Goal: Transaction & Acquisition: Book appointment/travel/reservation

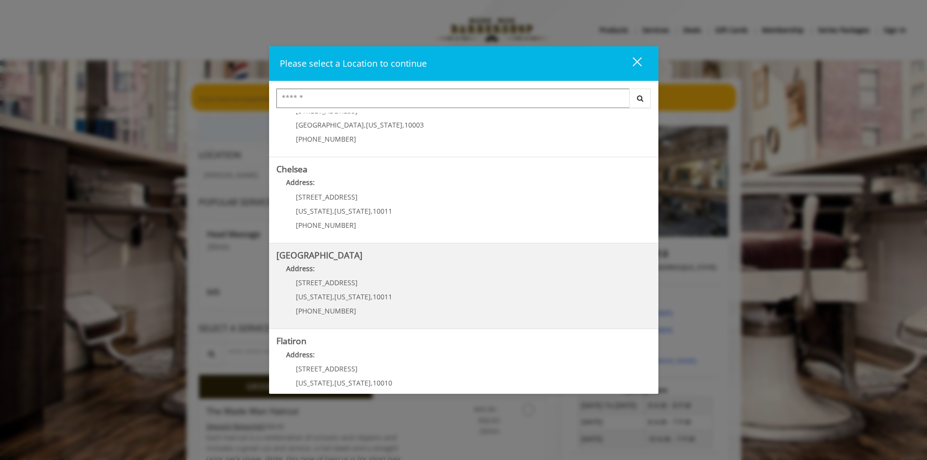
scroll to position [97, 0]
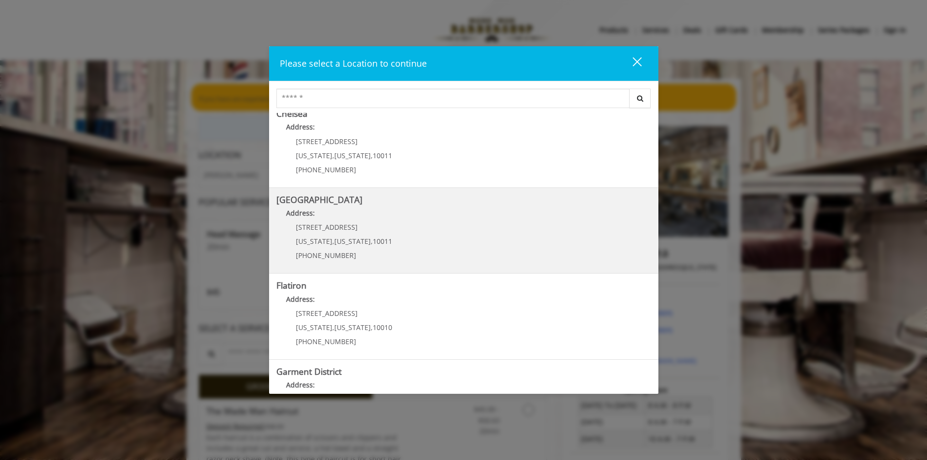
click at [313, 219] on Street "Address:" at bounding box center [463, 216] width 375 height 16
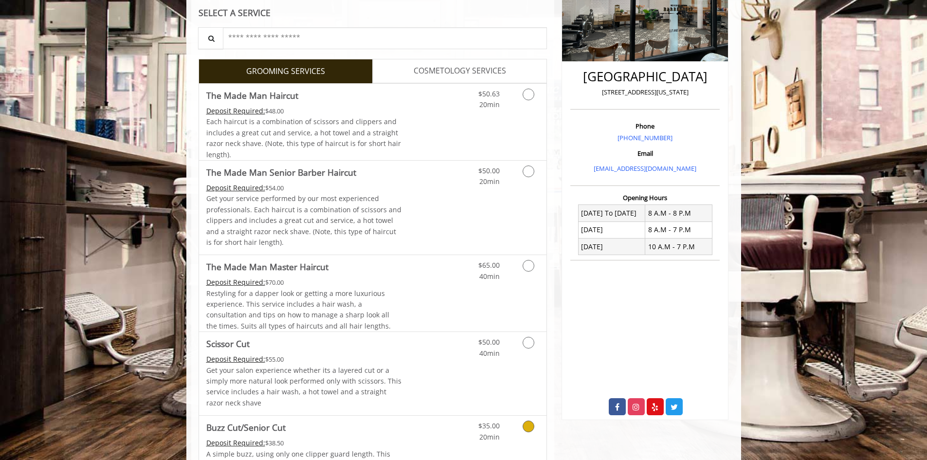
scroll to position [138, 0]
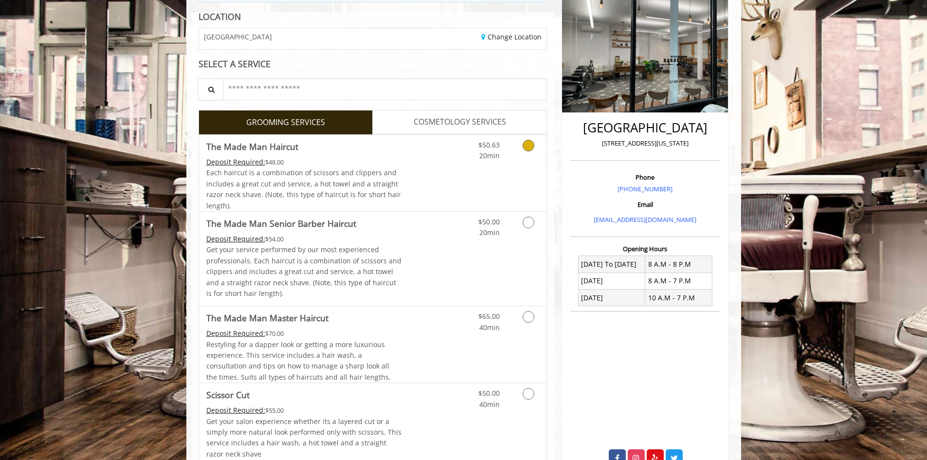
click at [532, 144] on icon "Grooming services" at bounding box center [529, 146] width 12 height 12
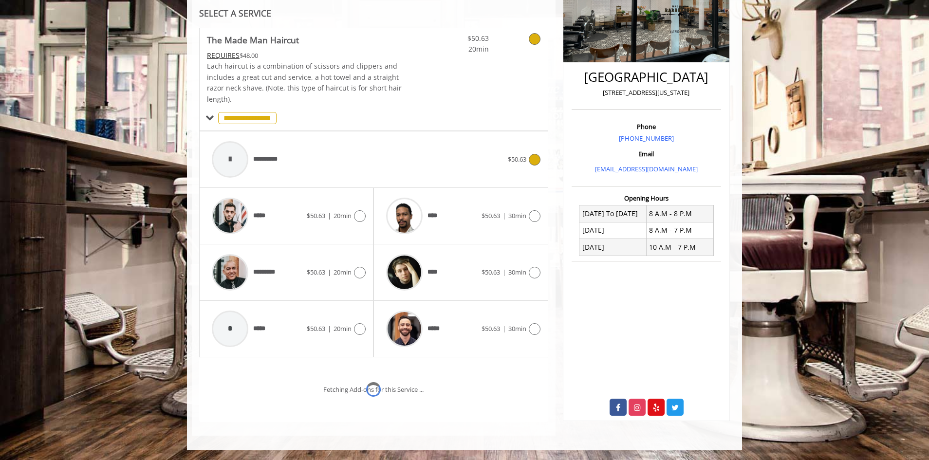
scroll to position [230, 0]
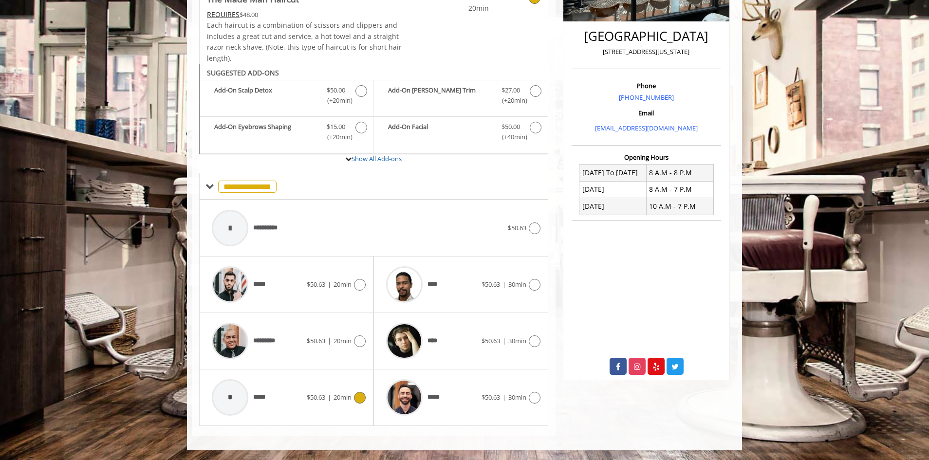
click at [246, 391] on div "*" at bounding box center [230, 397] width 37 height 37
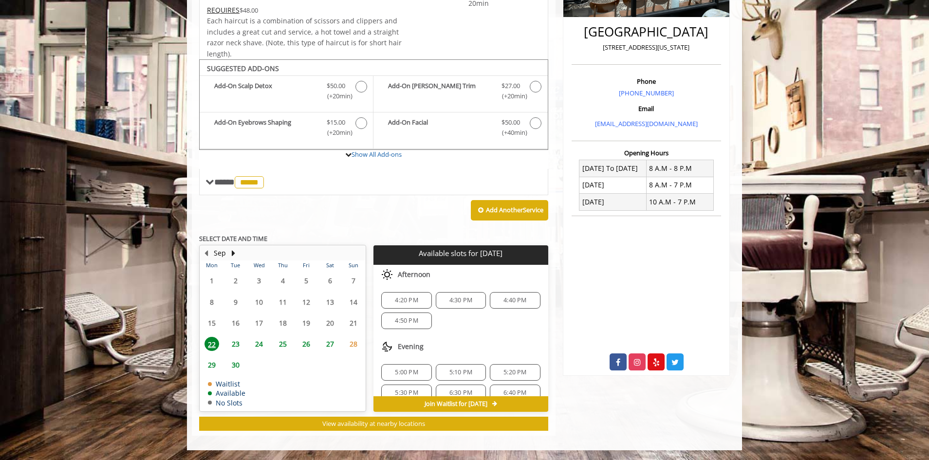
scroll to position [33, 0]
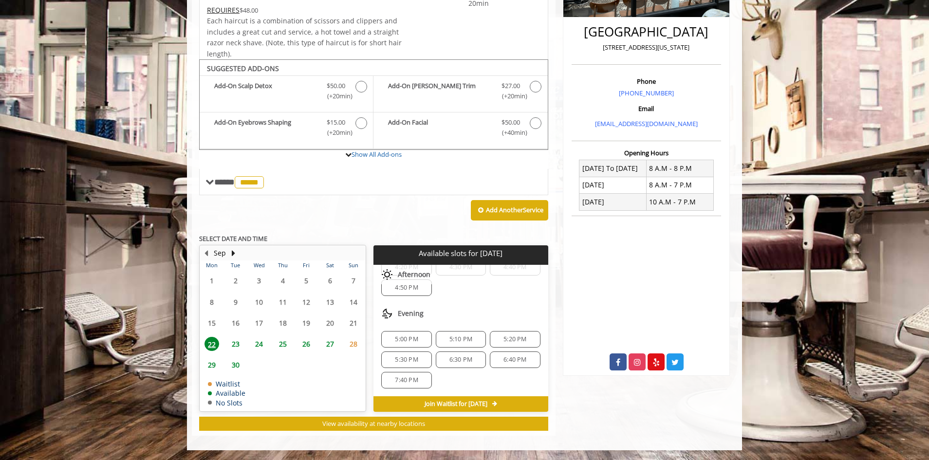
click at [310, 343] on span "26" at bounding box center [306, 344] width 15 height 14
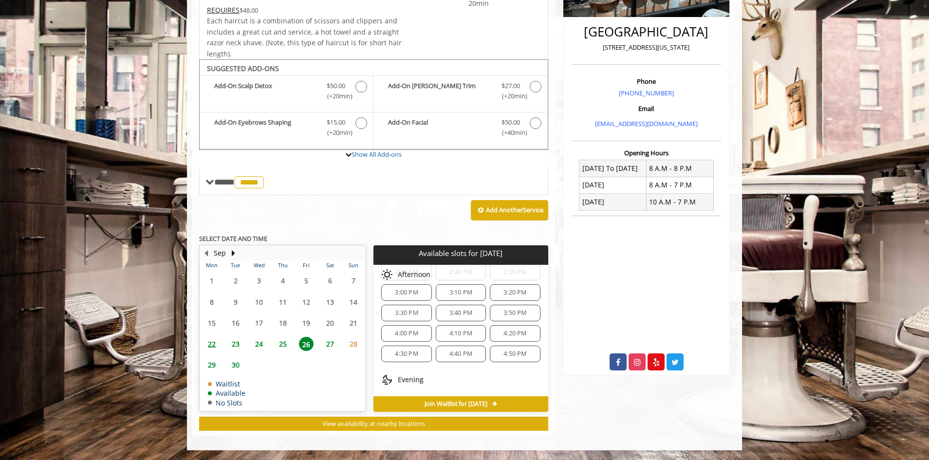
scroll to position [289, 0]
